Goal: Navigation & Orientation: Find specific page/section

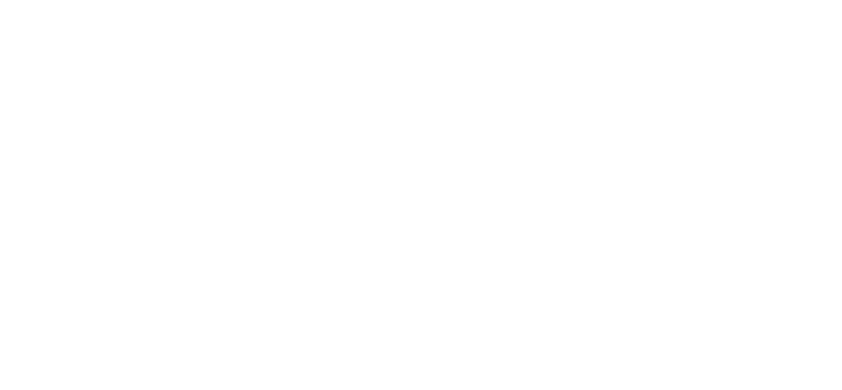
scroll to position [1106, 0]
